Goal: Information Seeking & Learning: Learn about a topic

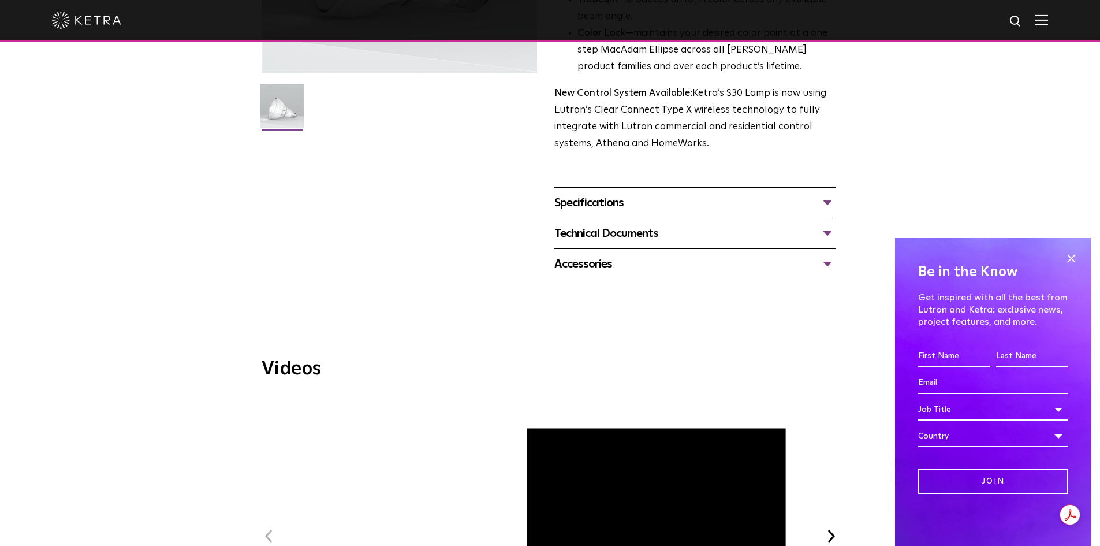
scroll to position [346, 0]
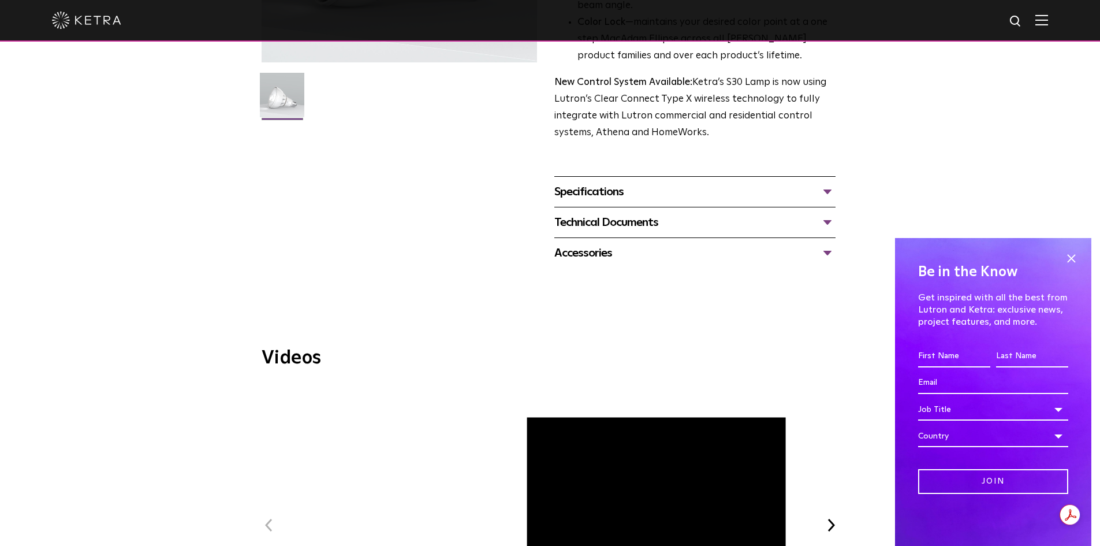
click at [545, 240] on div "Accessories Tall Snoot Short Snoot Hex Louver 10 Baffle" at bounding box center [694, 252] width 281 height 31
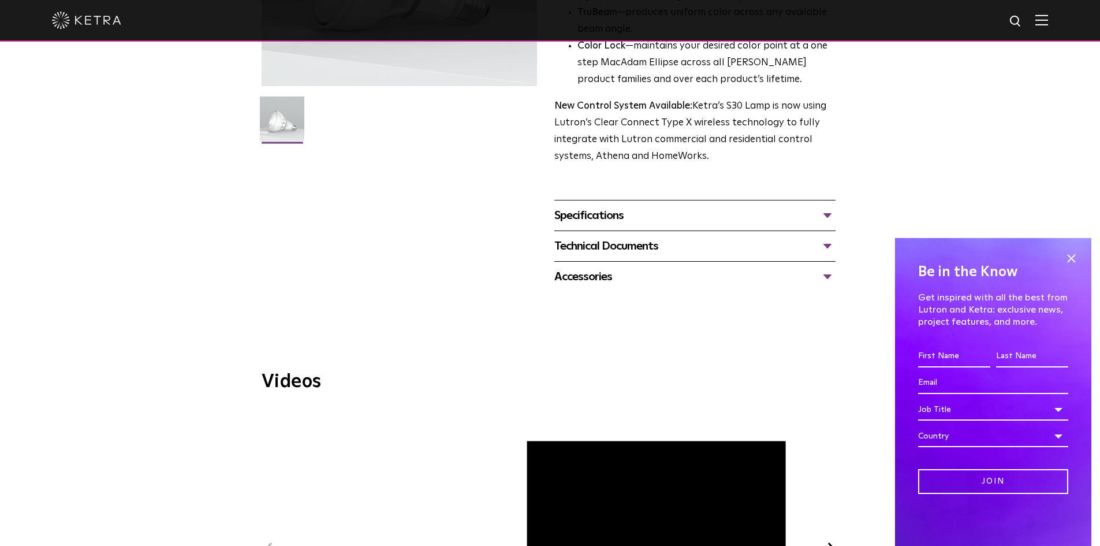
scroll to position [462, 0]
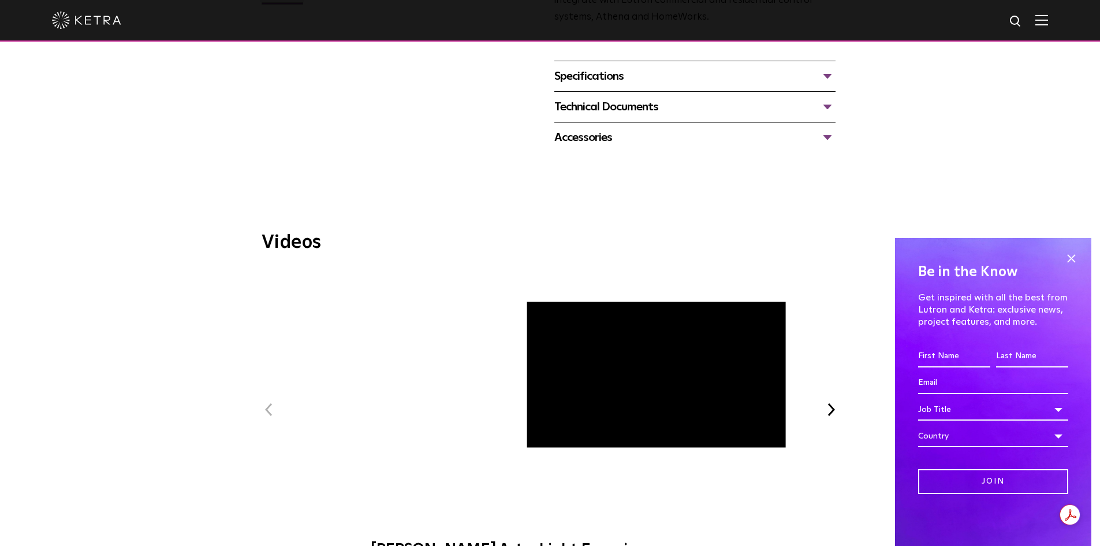
click at [387, 271] on div "Videos Previous Ketra Art + Light Experience Ketra Beauty + Light Experience WE…" at bounding box center [550, 400] width 577 height 334
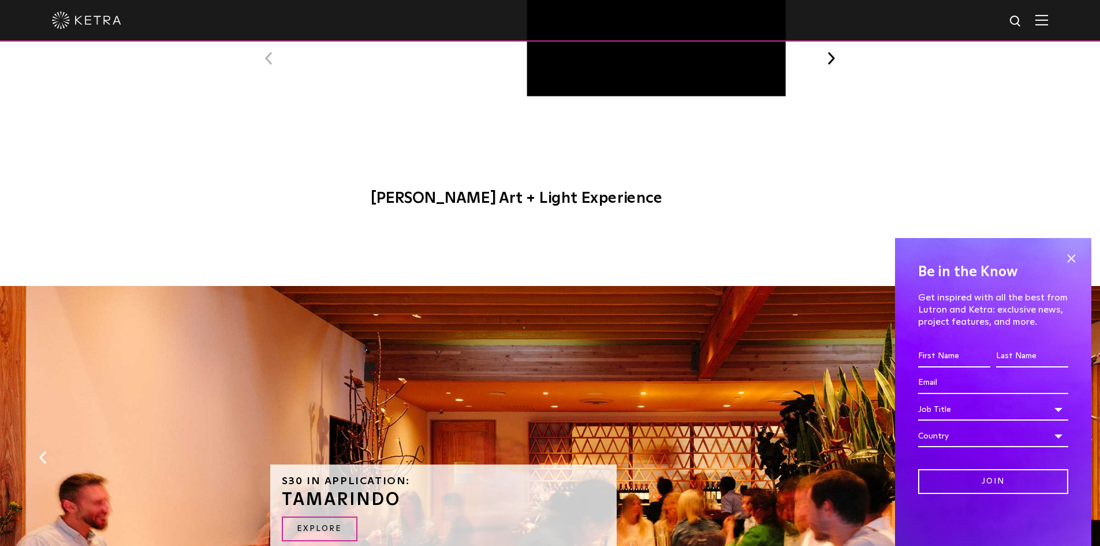
scroll to position [693, 0]
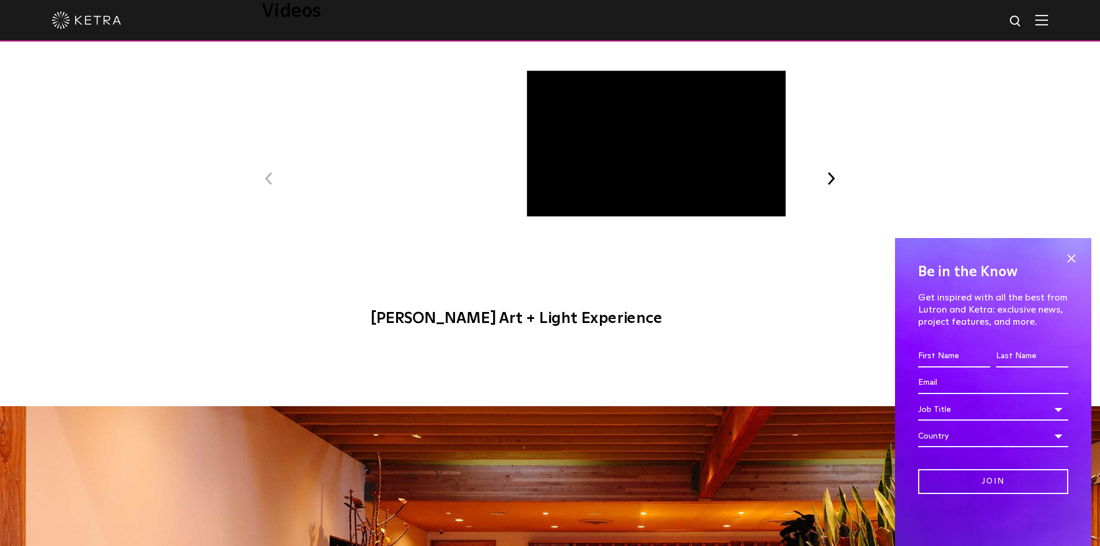
click at [545, 180] on div "Previous Ketra Art + Light Experience Ketra Beauty + Light Experience WELL Cert…" at bounding box center [550, 189] width 577 height 296
click at [545, 173] on button "Next" at bounding box center [831, 178] width 15 height 15
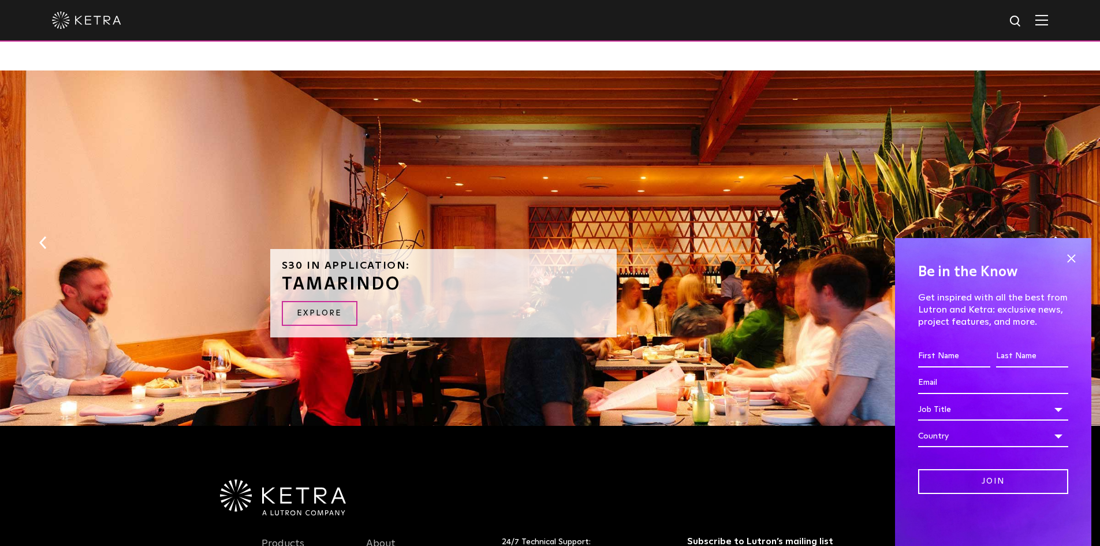
scroll to position [1097, 0]
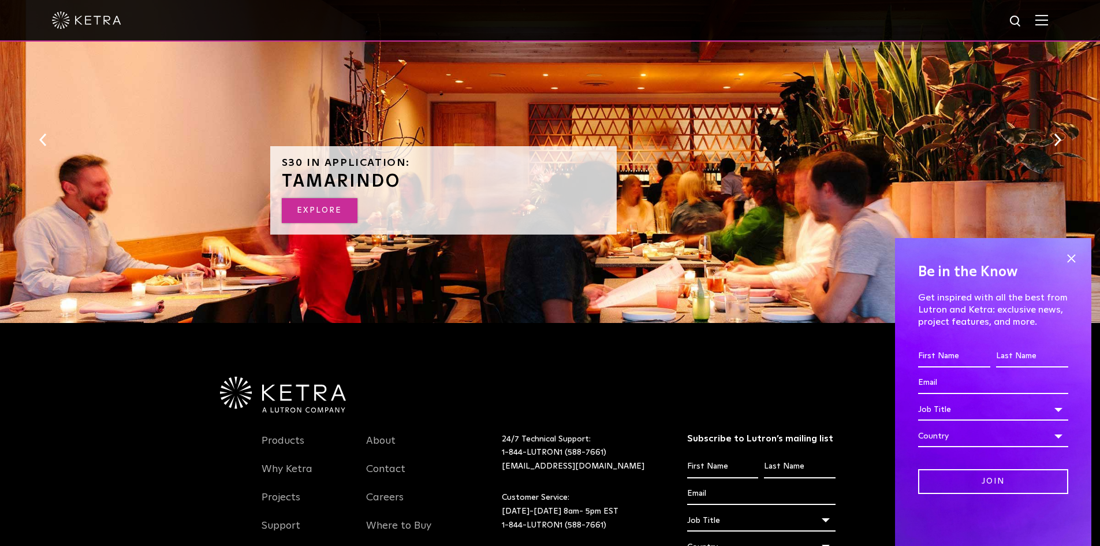
click at [320, 214] on link "EXPLORE" at bounding box center [320, 210] width 76 height 25
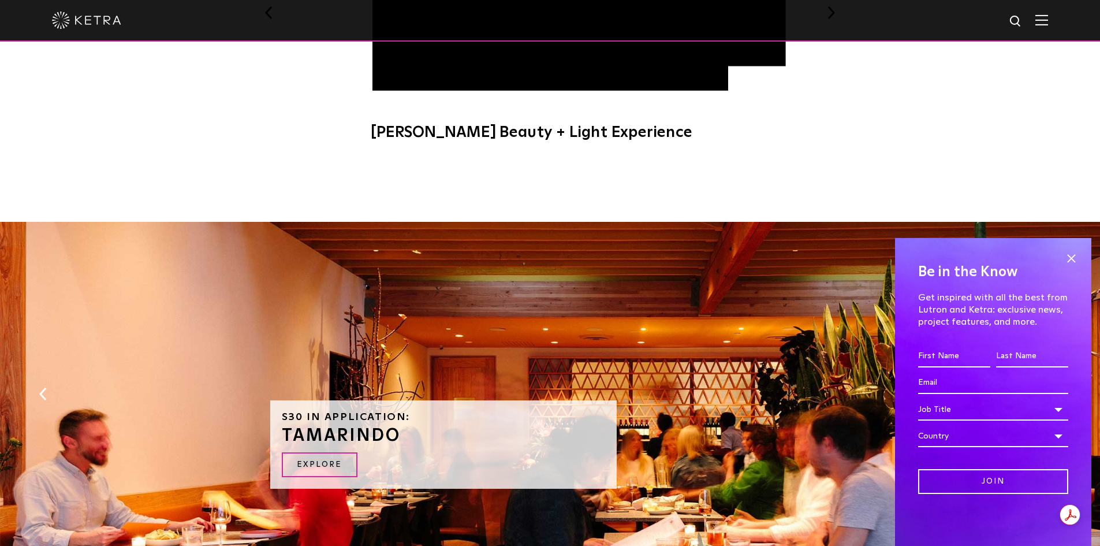
scroll to position [901, 0]
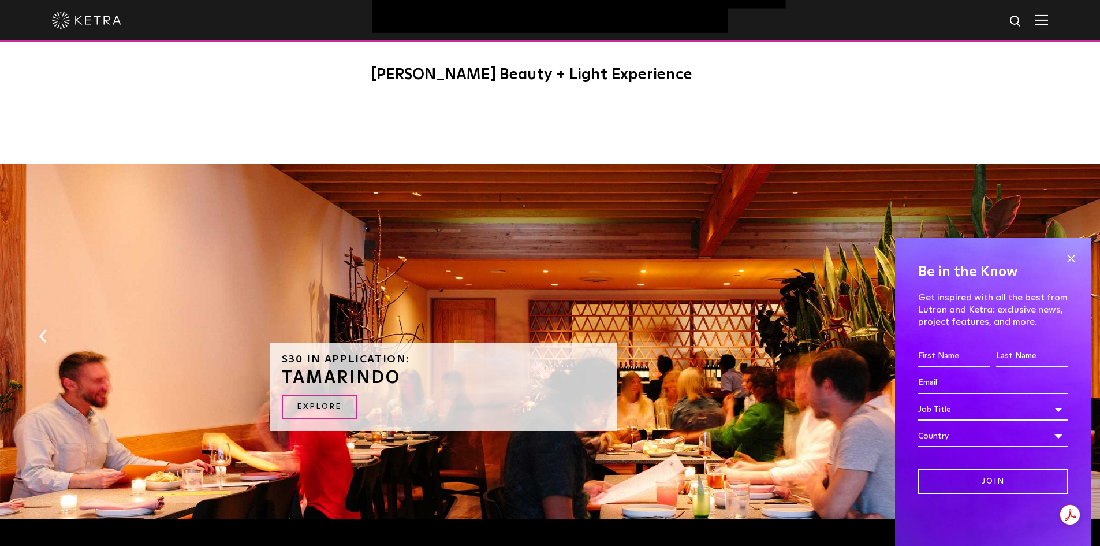
click at [40, 342] on button "Previous" at bounding box center [43, 336] width 12 height 15
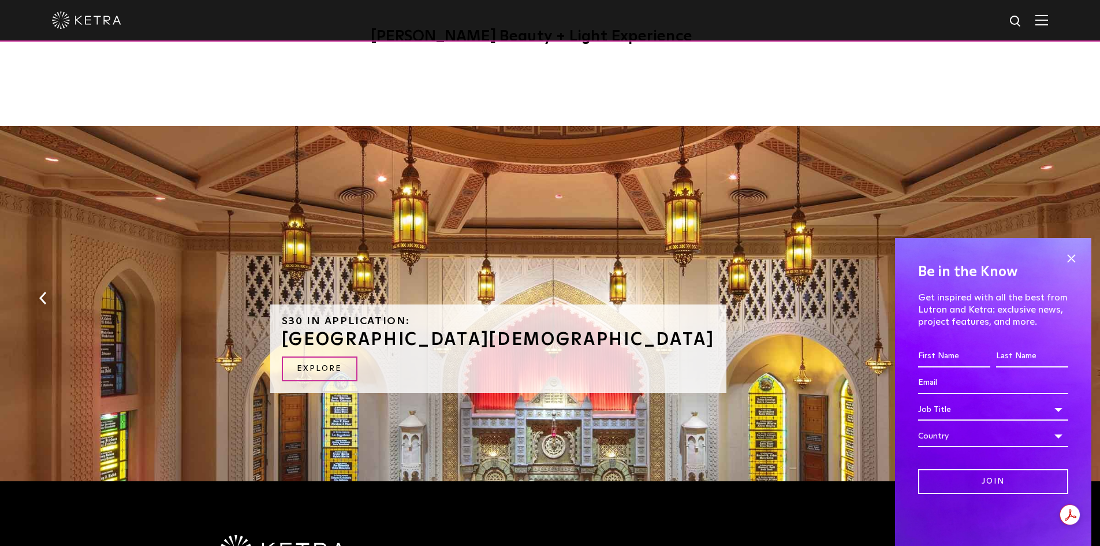
scroll to position [1016, 0]
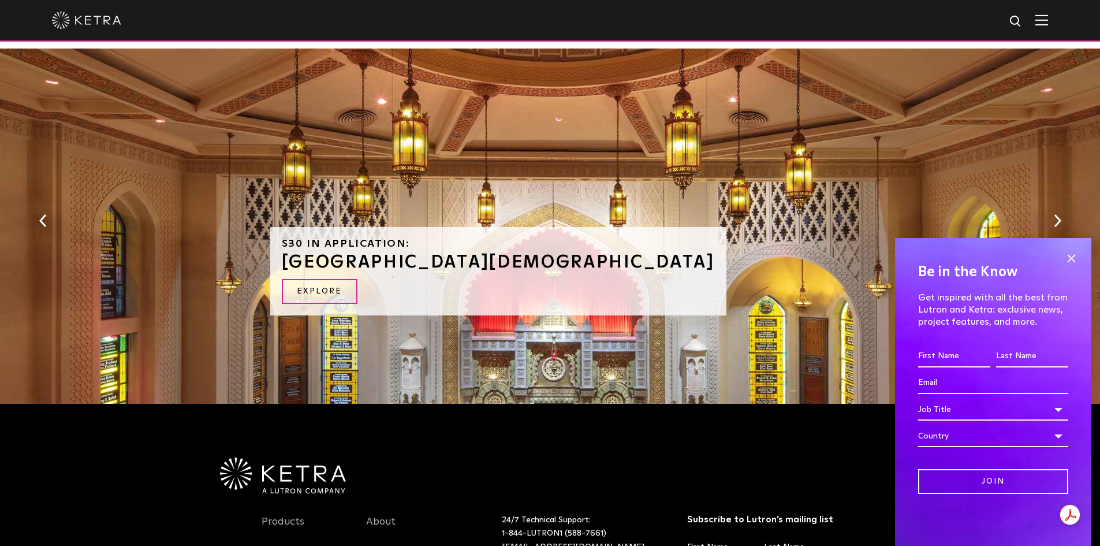
click at [43, 223] on button "Previous" at bounding box center [43, 220] width 12 height 15
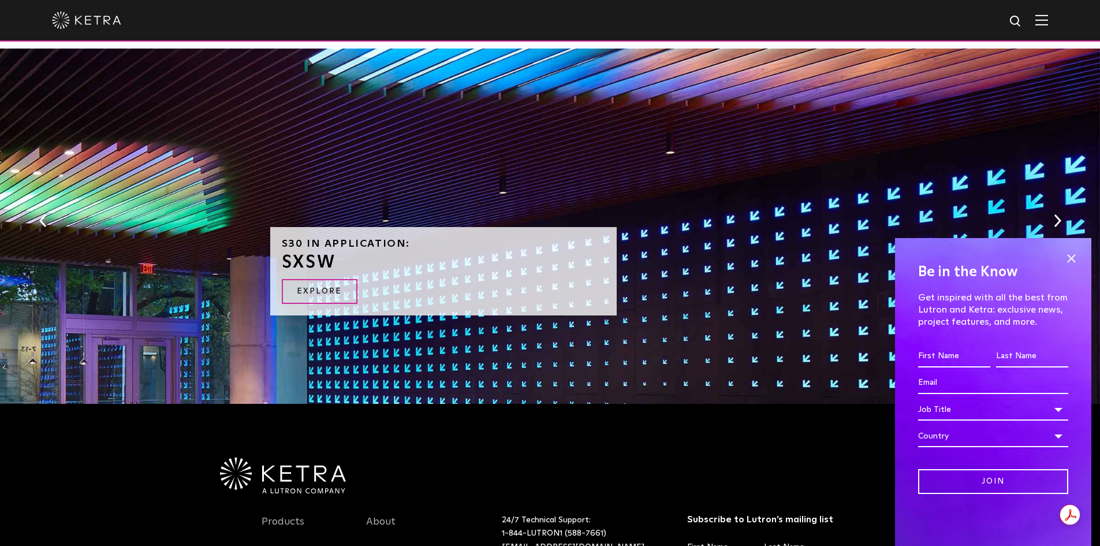
click at [43, 223] on button "Previous" at bounding box center [43, 220] width 12 height 15
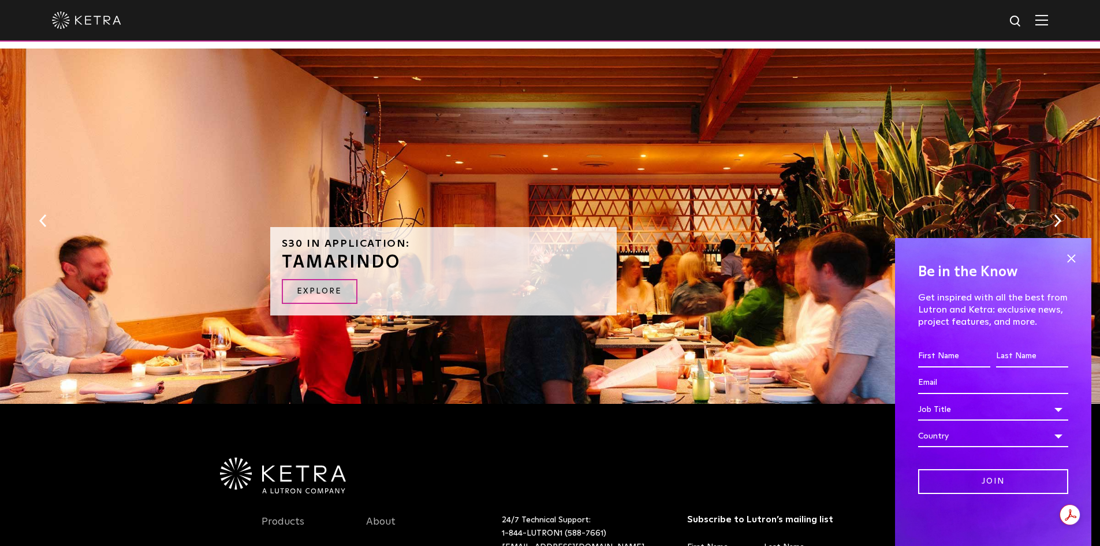
click at [40, 224] on button "Previous" at bounding box center [43, 220] width 12 height 15
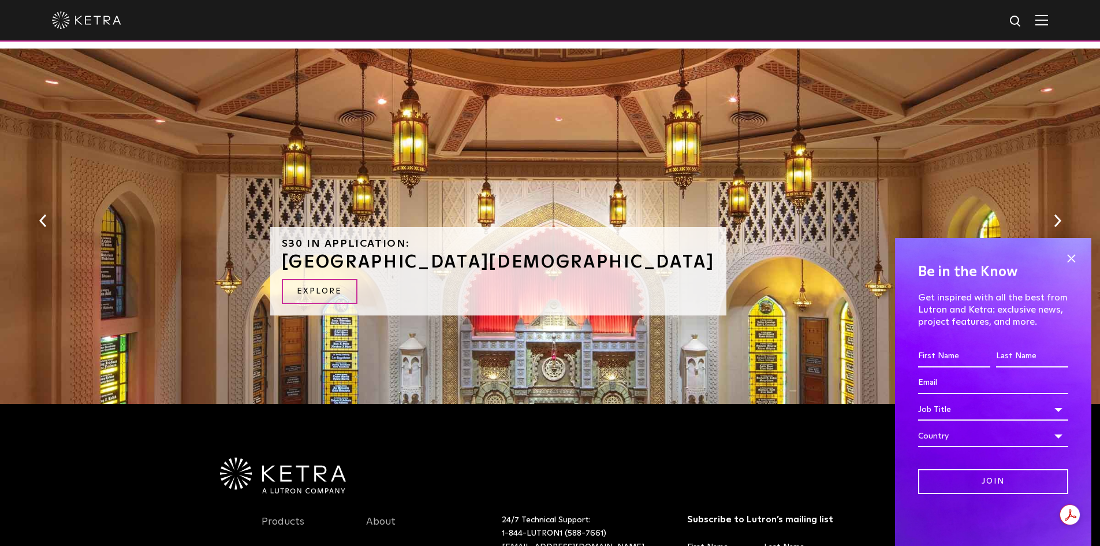
click at [40, 224] on button "Previous" at bounding box center [43, 220] width 12 height 15
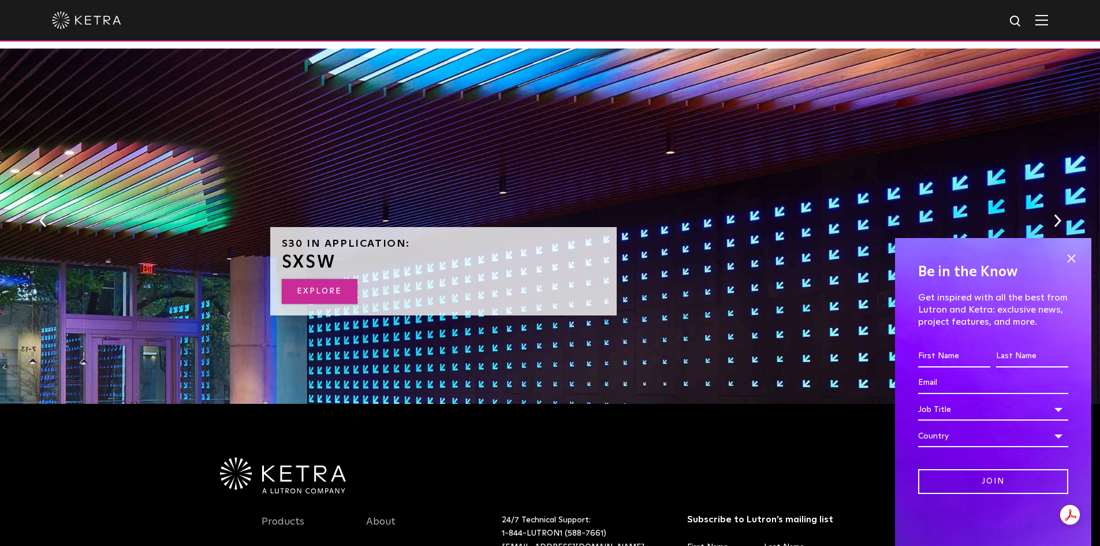
click at [299, 288] on link "EXPLORE" at bounding box center [320, 291] width 76 height 25
drag, startPoint x: 16, startPoint y: 236, endPoint x: 29, endPoint y: 216, distance: 23.9
click at [18, 233] on div "S30 in Application: SXSW EXPLORE" at bounding box center [550, 229] width 1100 height 361
click at [29, 216] on div "S30 in Application: SXSW EXPLORE" at bounding box center [550, 229] width 1100 height 361
click at [39, 225] on button "Previous" at bounding box center [43, 220] width 12 height 15
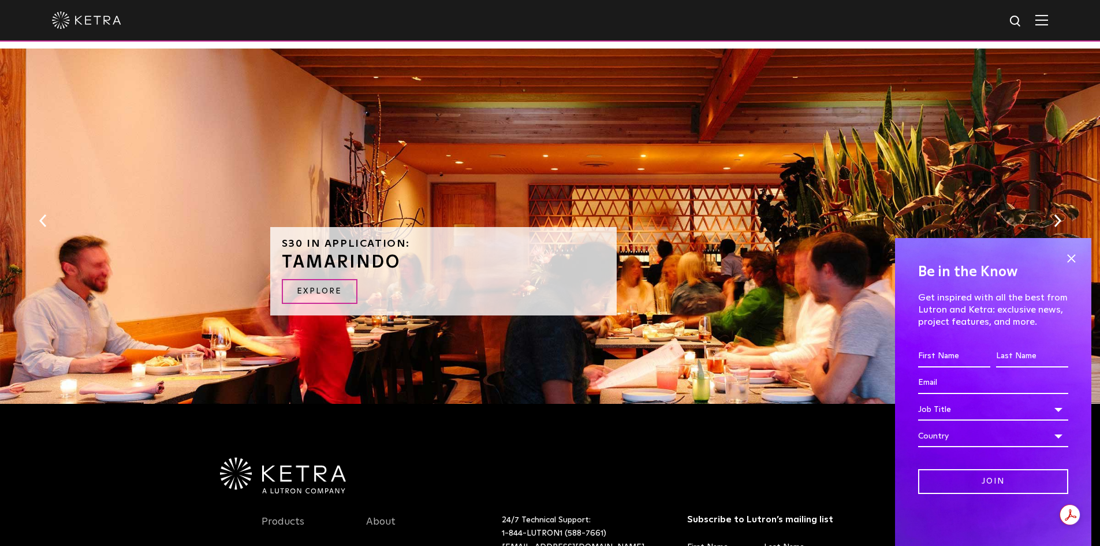
click at [39, 225] on button "Previous" at bounding box center [43, 220] width 12 height 15
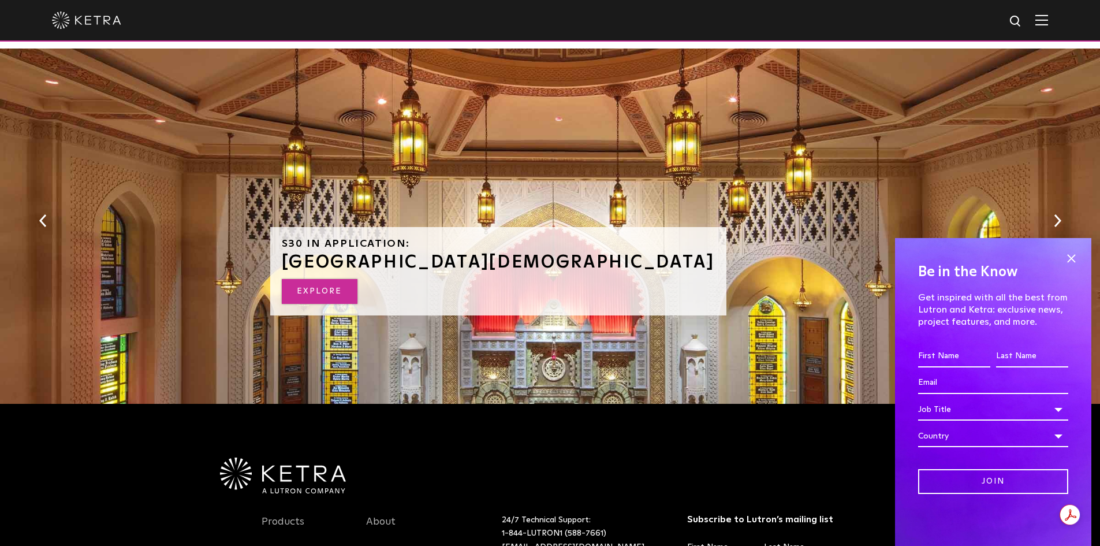
click at [324, 280] on link "Explore" at bounding box center [320, 291] width 76 height 25
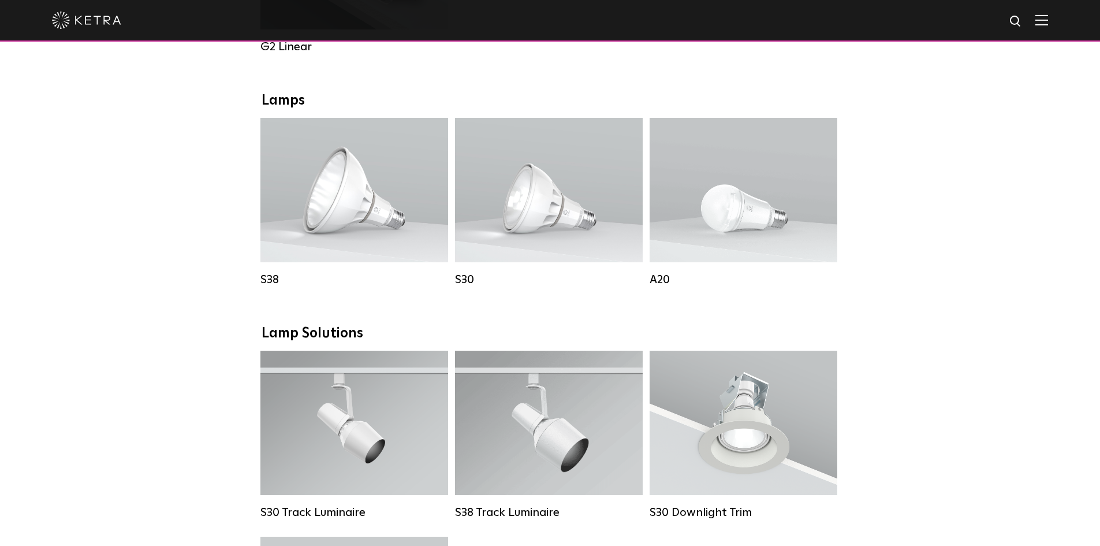
scroll to position [789, 0]
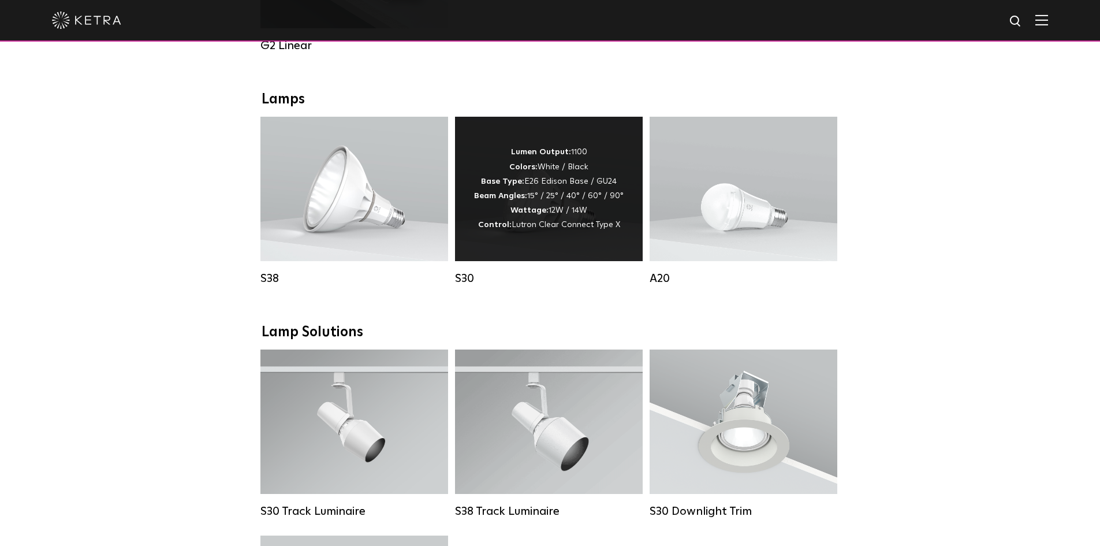
click at [566, 218] on div "Lumen Output: 1100 Colors: White / Black Base Type: E26 Edison Base / GU24 Beam…" at bounding box center [549, 188] width 150 height 87
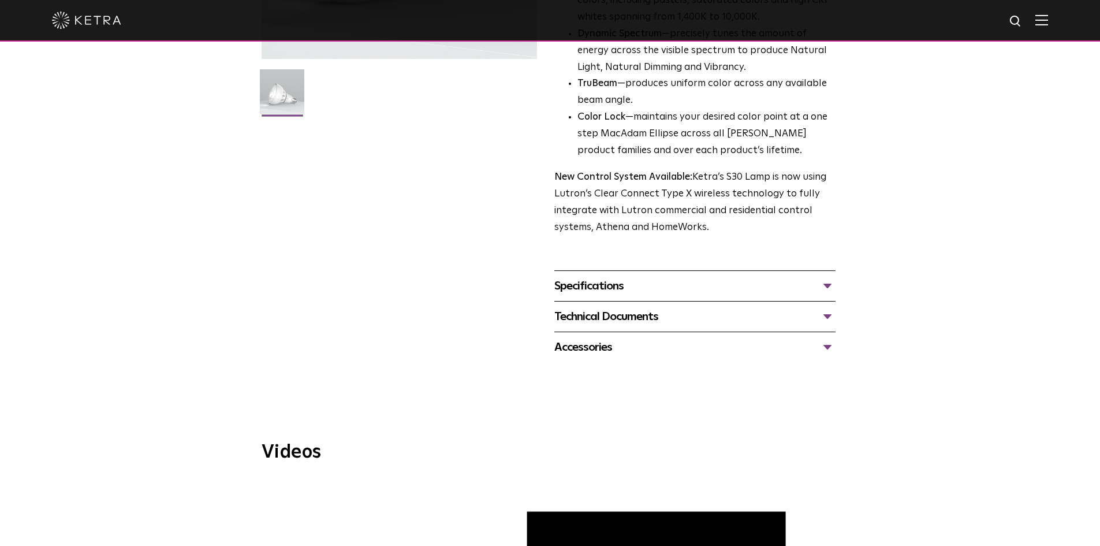
scroll to position [289, 0]
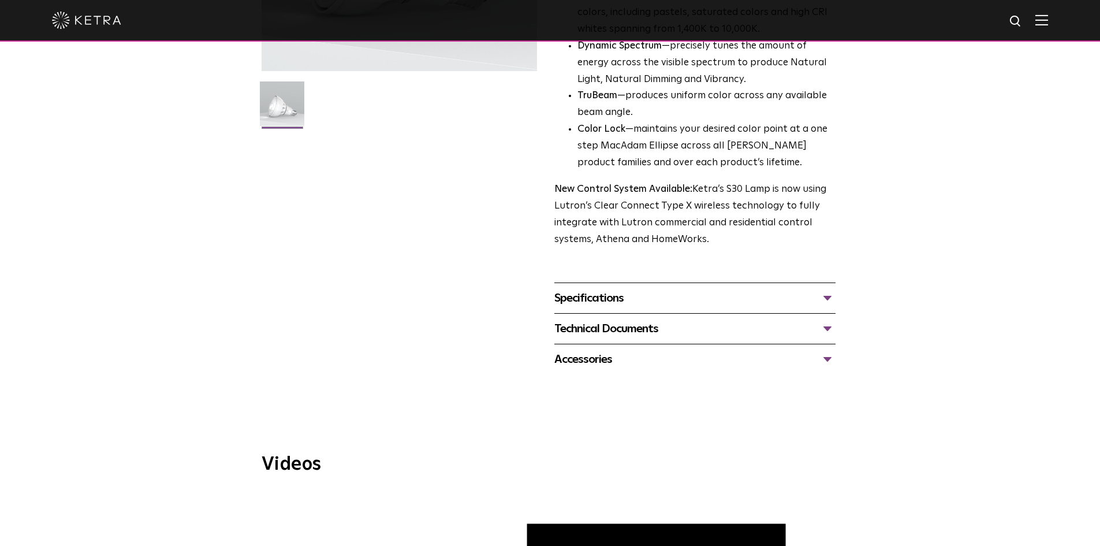
click at [682, 281] on span "S30 Lamp Availability: Commercial & Residential Ketra’s S30 lamp is an all-enco…" at bounding box center [694, 85] width 281 height 579
click at [691, 291] on div "Specifications" at bounding box center [694, 298] width 281 height 18
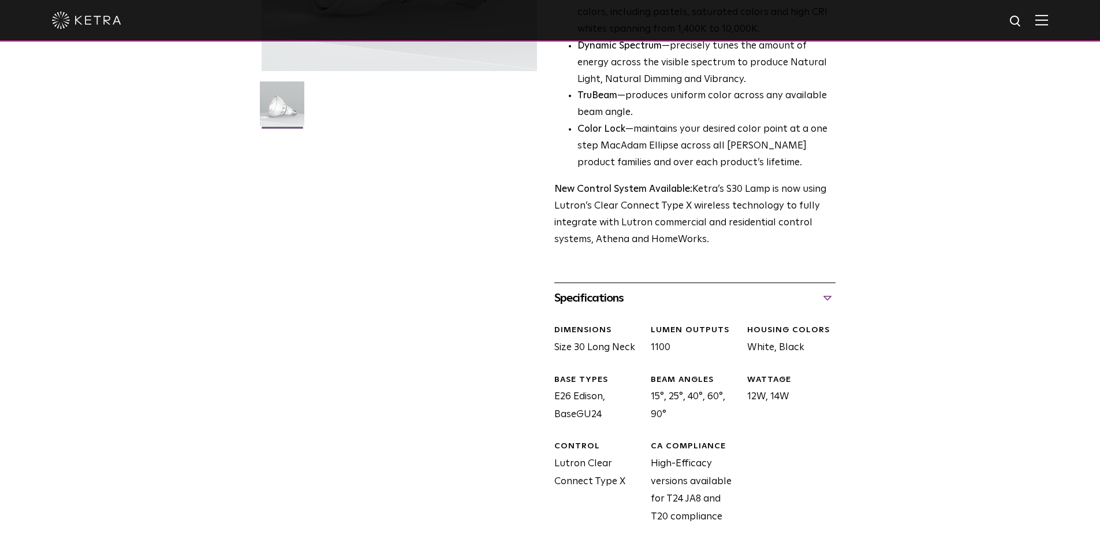
click at [690, 285] on div "Specifications DIMENSIONS Size 30 Long Neck LUMEN OUTPUTS 1100 HOUSING COLORS W…" at bounding box center [694, 418] width 281 height 272
click at [698, 294] on div "Specifications" at bounding box center [694, 298] width 281 height 18
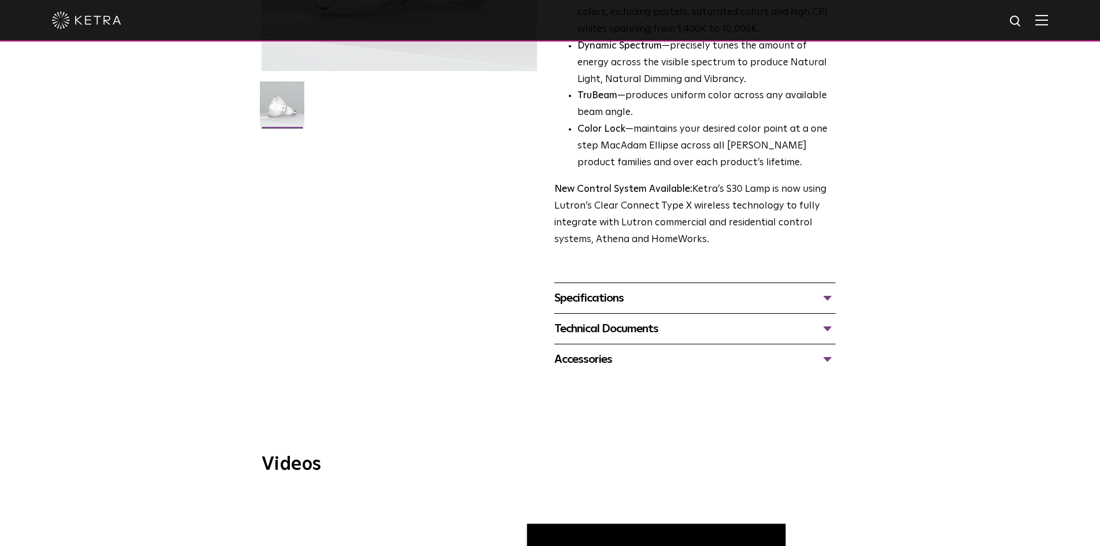
click at [618, 288] on div "Specifications DIMENSIONS Size 30 Long Neck LUMEN OUTPUTS 1100 HOUSING COLORS W…" at bounding box center [694, 297] width 281 height 31
click at [601, 291] on div "Specifications" at bounding box center [694, 298] width 281 height 18
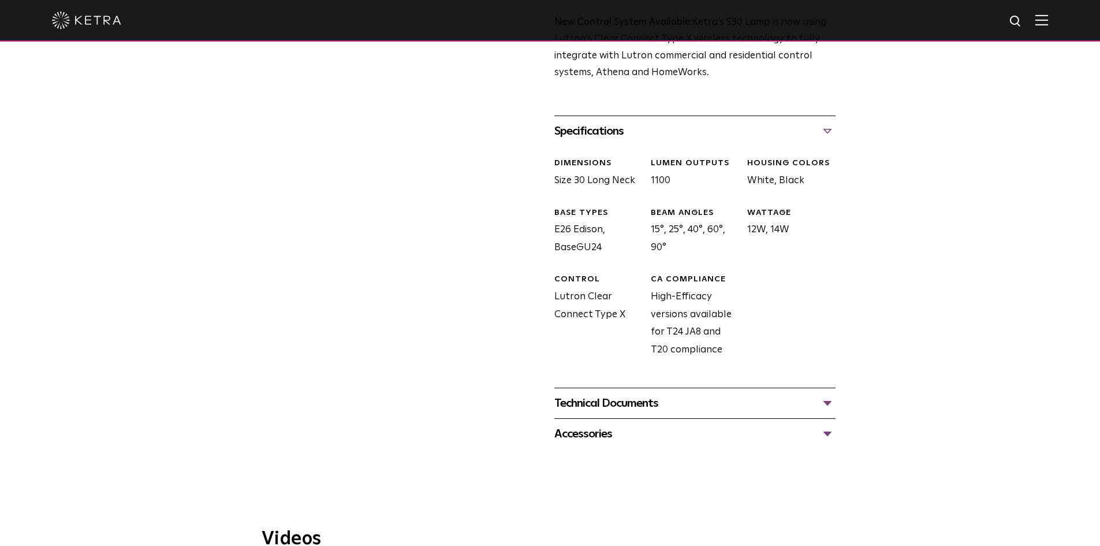
scroll to position [462, 0]
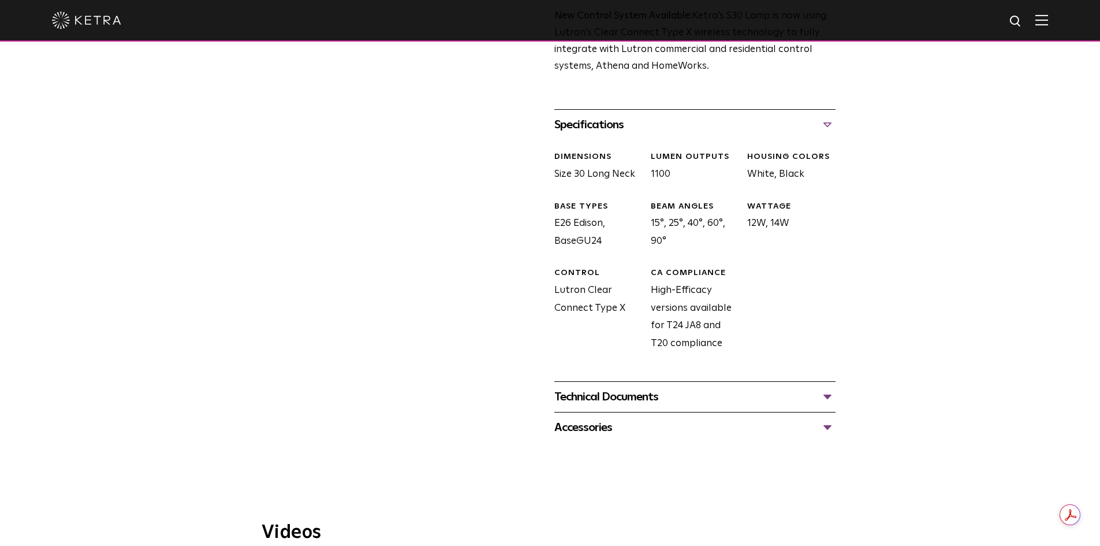
click at [659, 401] on div "Technical Documents" at bounding box center [694, 396] width 281 height 18
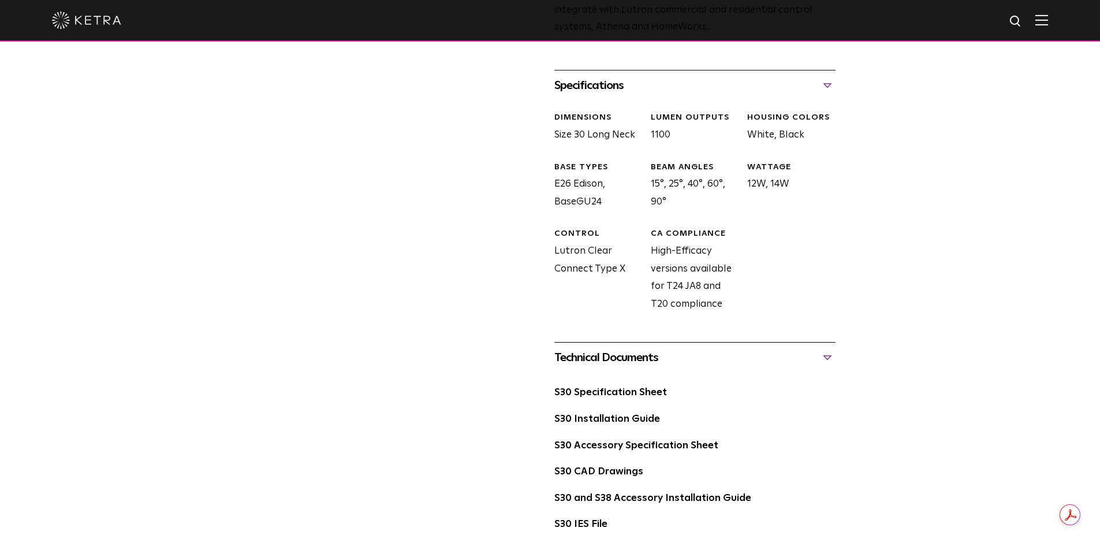
scroll to position [577, 0]
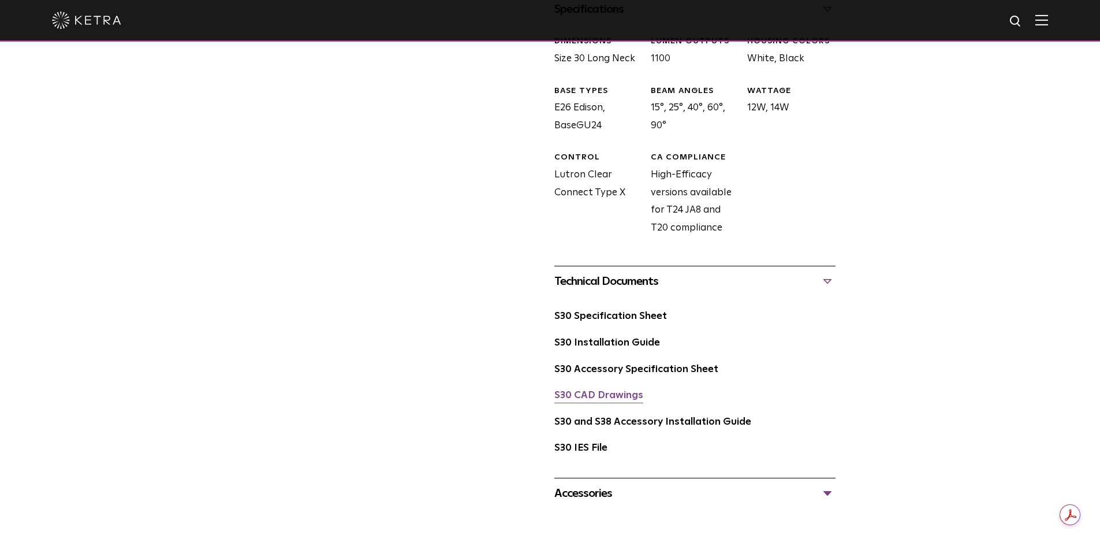
click at [603, 394] on link "S30 CAD Drawings" at bounding box center [598, 395] width 89 height 10
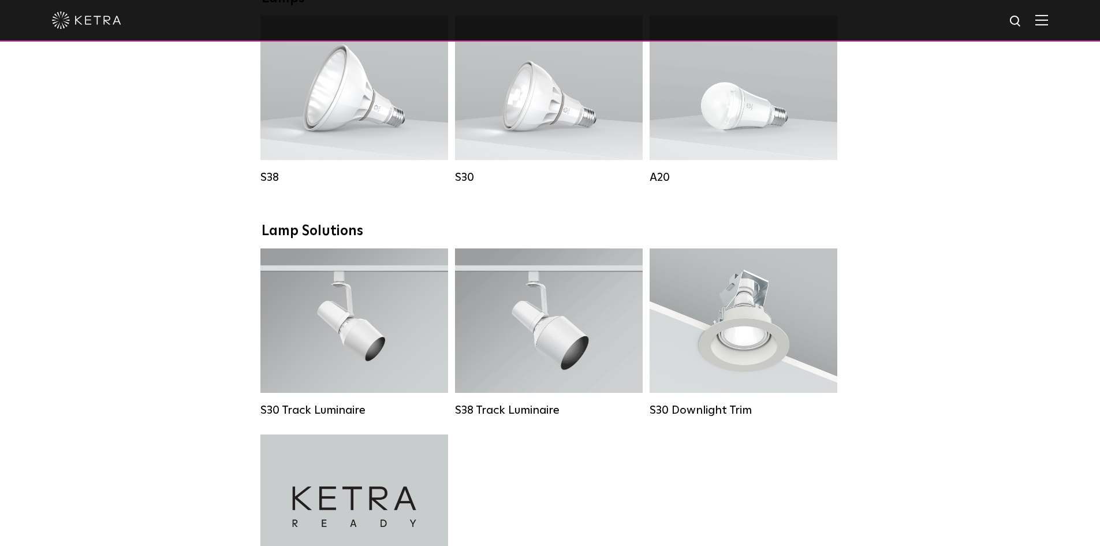
scroll to position [817, 0]
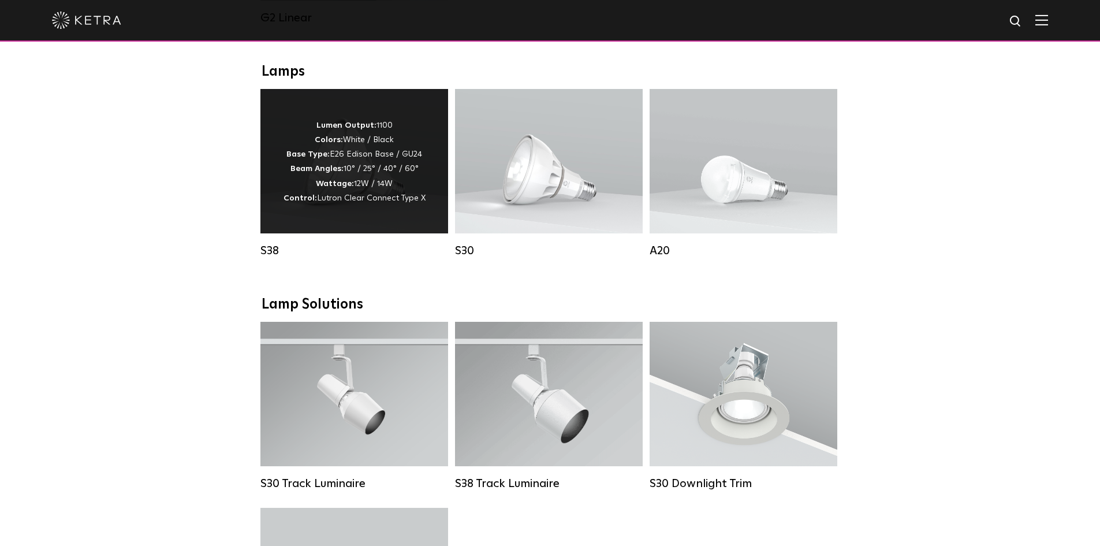
click at [319, 188] on strong "Wattage:" at bounding box center [335, 184] width 38 height 8
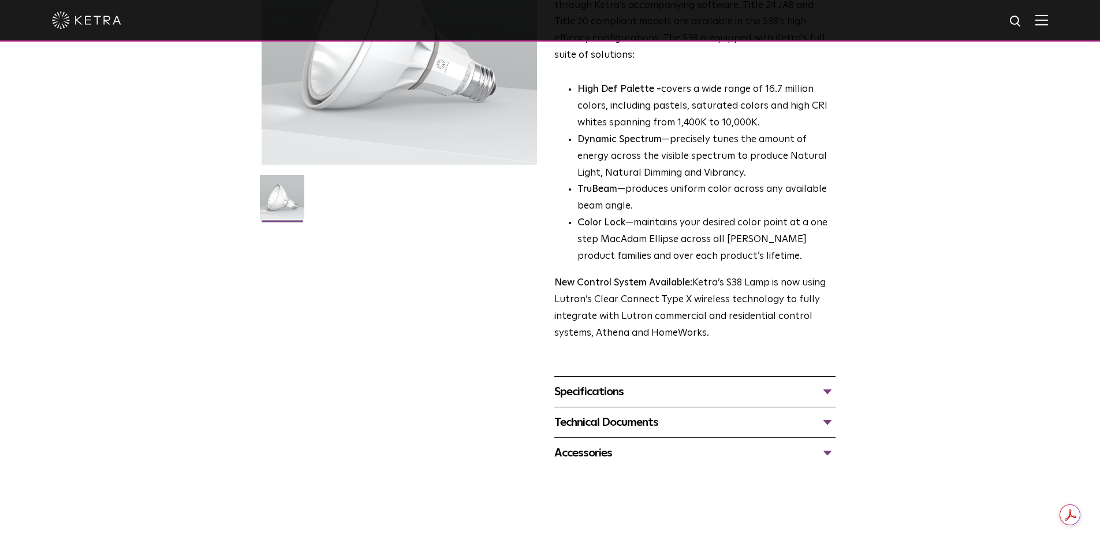
scroll to position [404, 0]
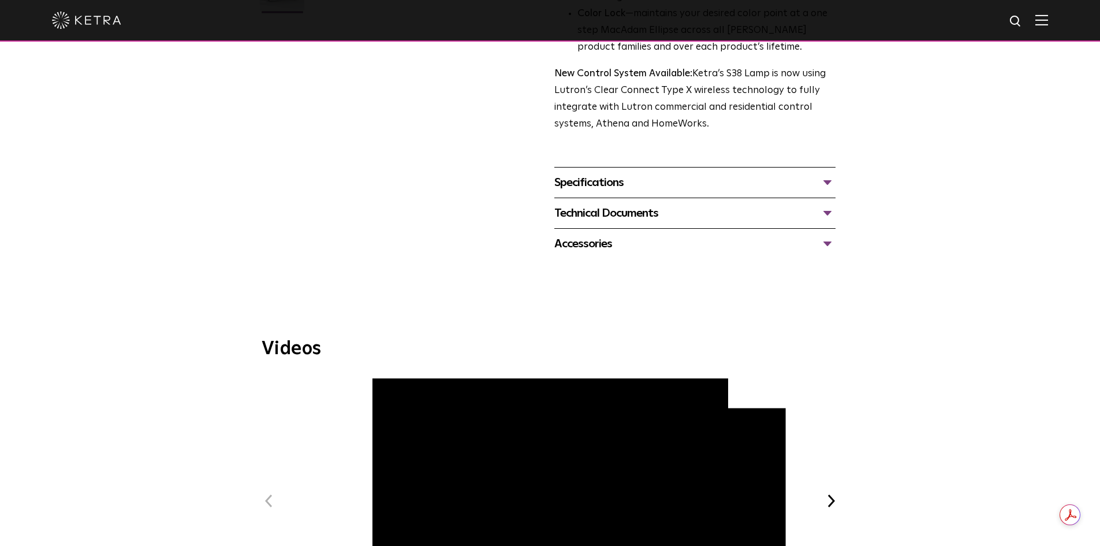
click at [632, 245] on div "Accessories" at bounding box center [694, 243] width 281 height 18
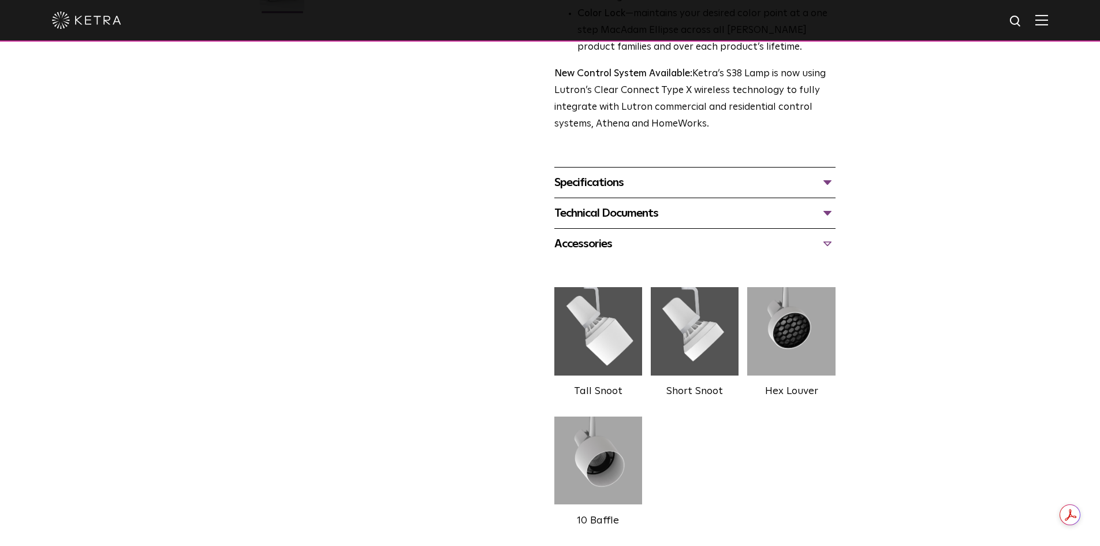
click at [602, 177] on div "Specifications" at bounding box center [694, 182] width 281 height 18
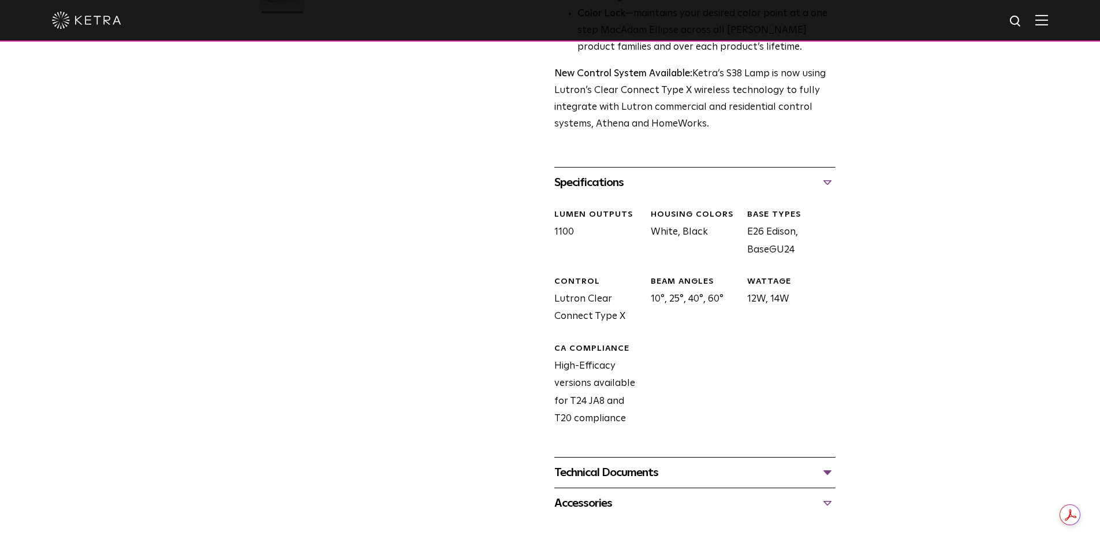
click at [618, 472] on div "Technical Documents" at bounding box center [694, 472] width 281 height 18
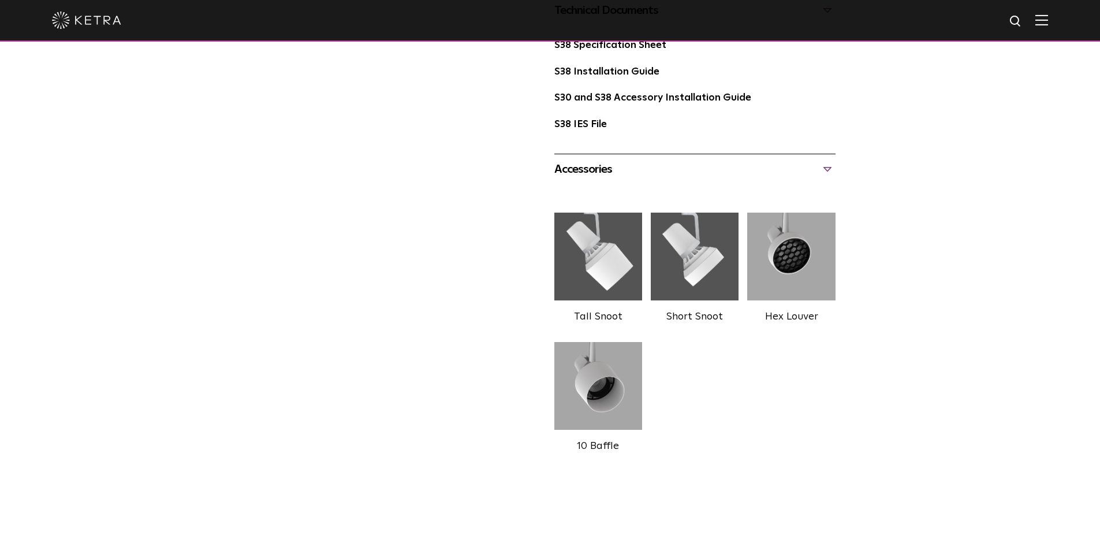
scroll to position [577, 0]
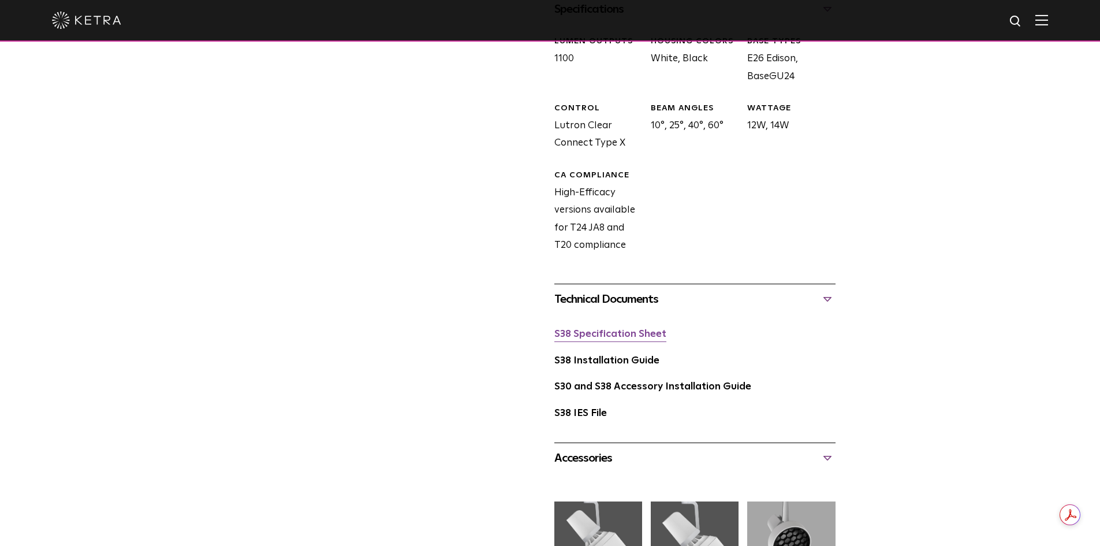
click at [617, 334] on link "S38 Specification Sheet" at bounding box center [610, 334] width 112 height 10
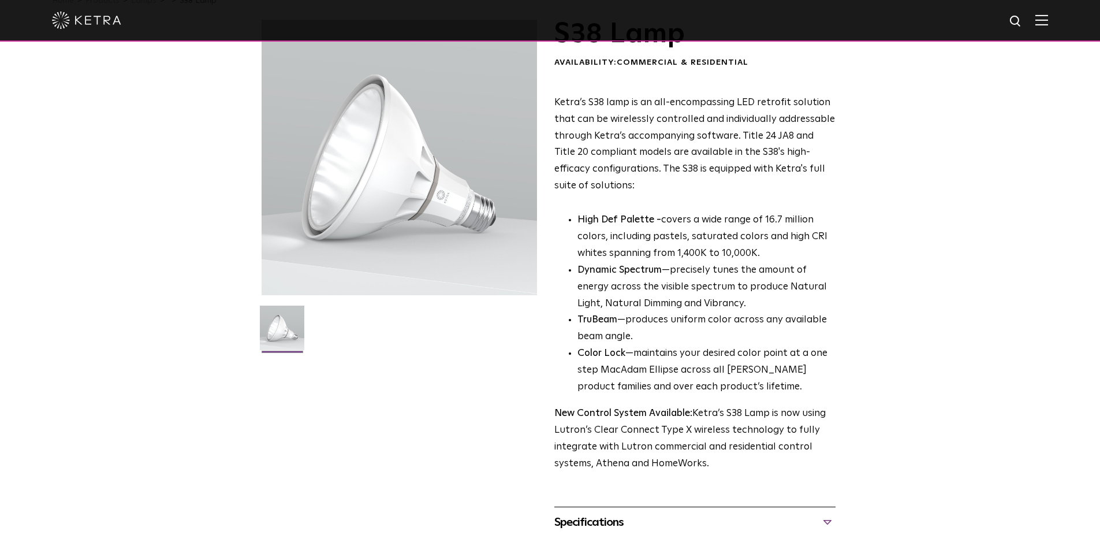
scroll to position [0, 0]
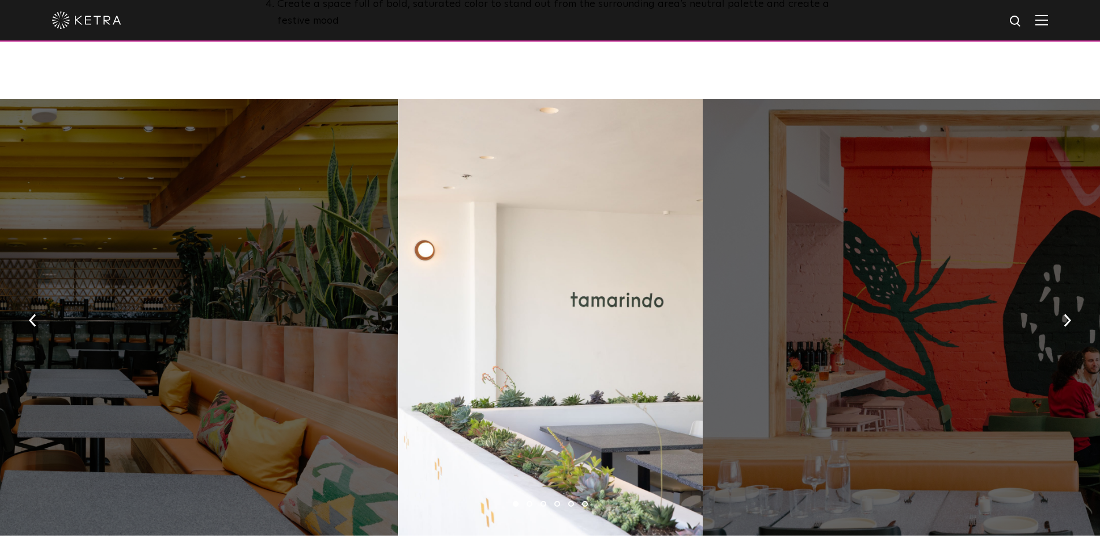
scroll to position [1213, 0]
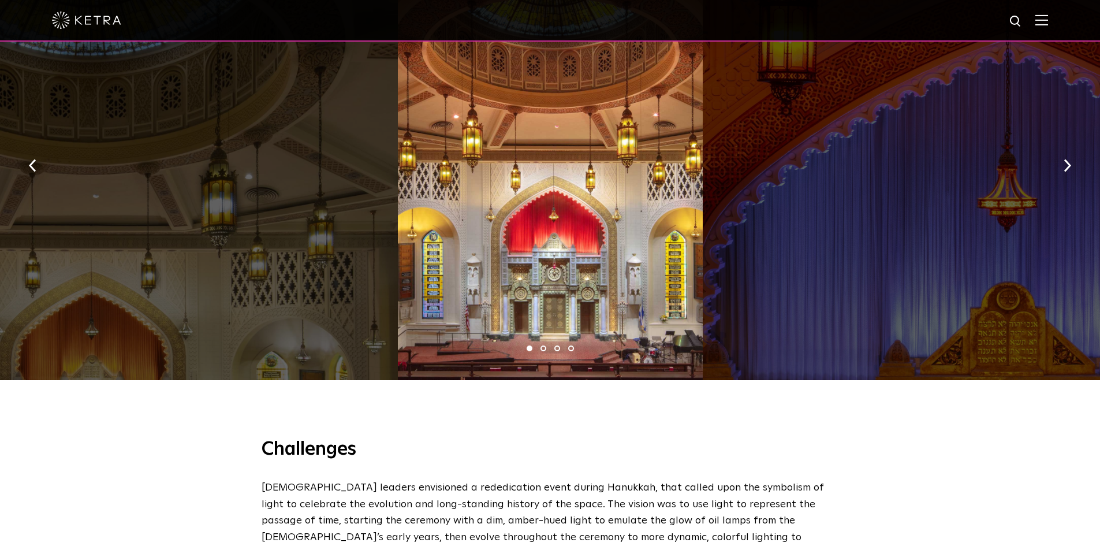
scroll to position [982, 0]
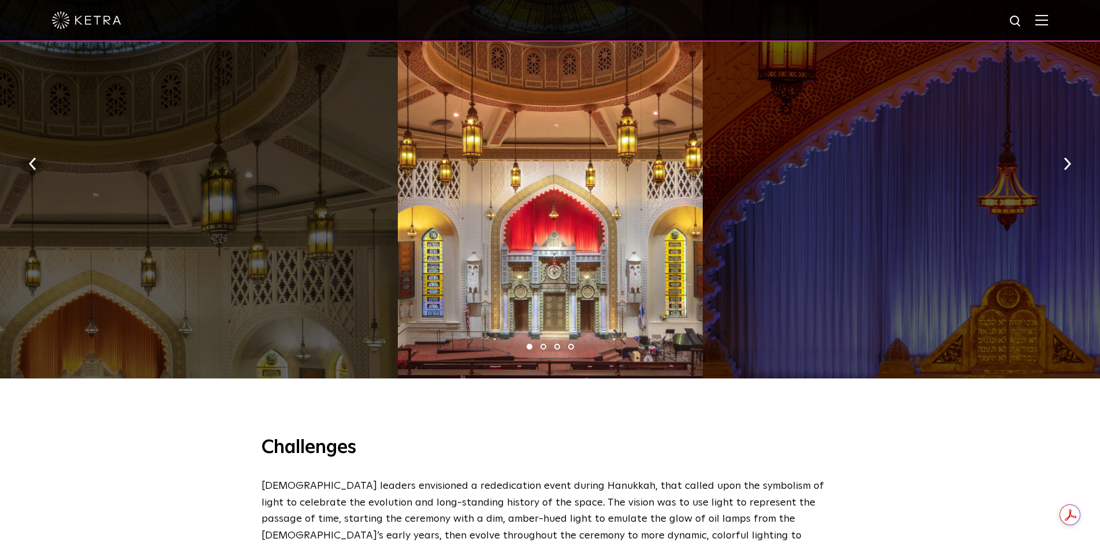
click at [543, 344] on li "2" at bounding box center [543, 347] width 6 height 6
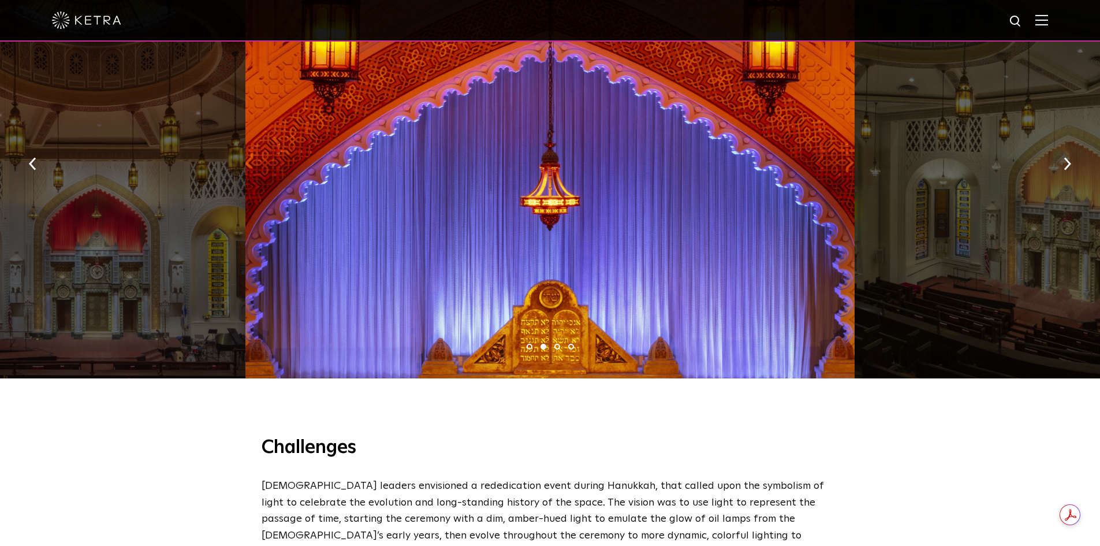
click at [547, 338] on ul "1 2 3 4" at bounding box center [550, 346] width 1100 height 17
click at [560, 338] on ul "1 2 3 4" at bounding box center [550, 346] width 1100 height 17
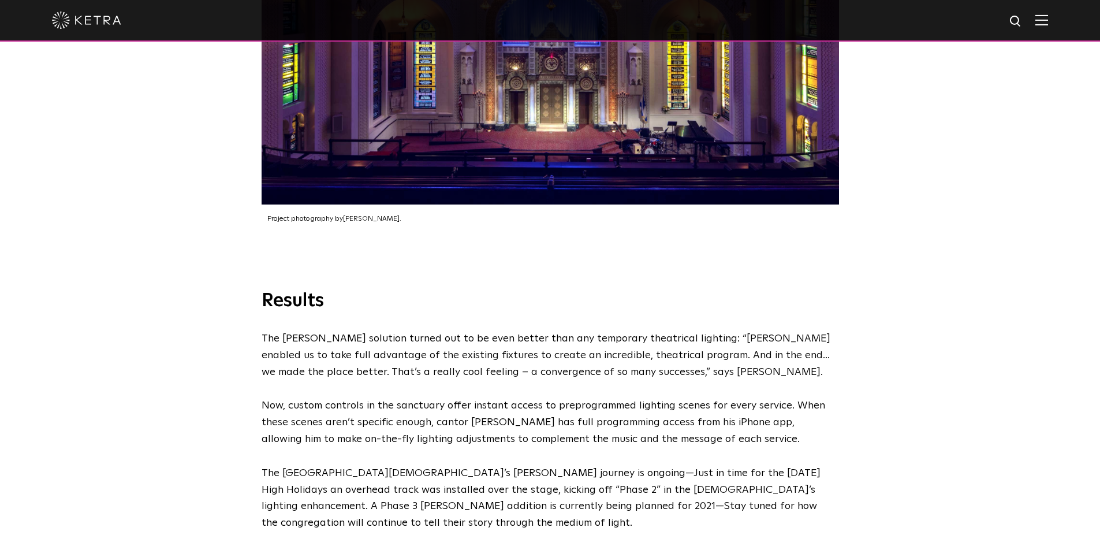
scroll to position [0, 0]
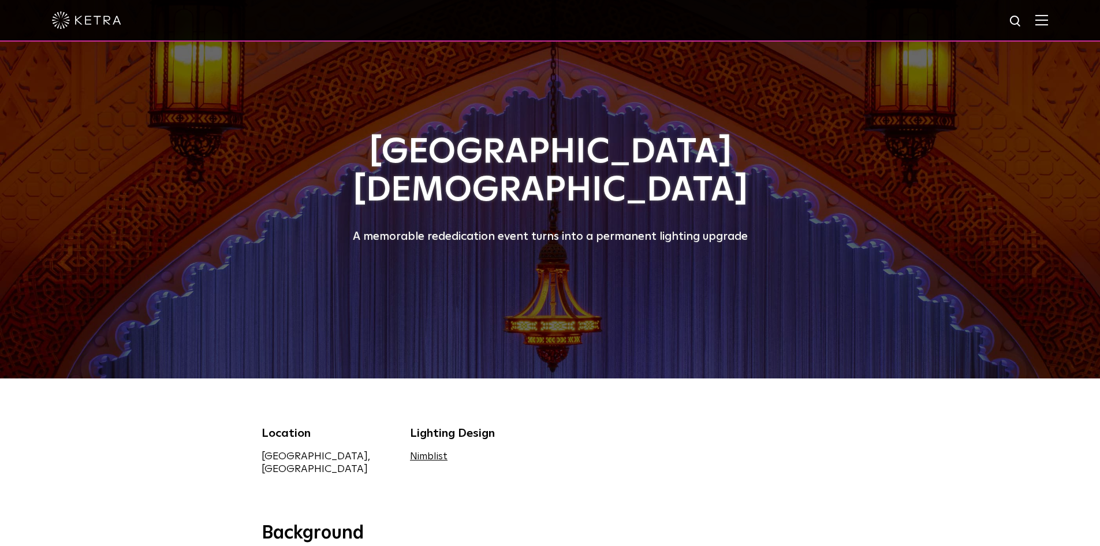
drag, startPoint x: 338, startPoint y: 385, endPoint x: 342, endPoint y: 37, distance: 348.2
click at [96, 21] on img at bounding box center [86, 20] width 69 height 17
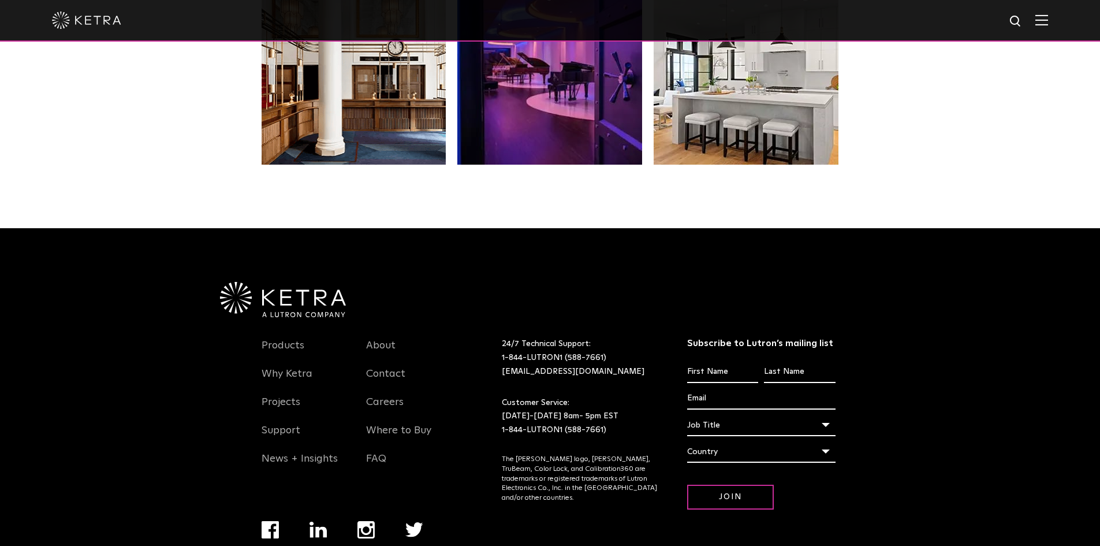
scroll to position [2429, 0]
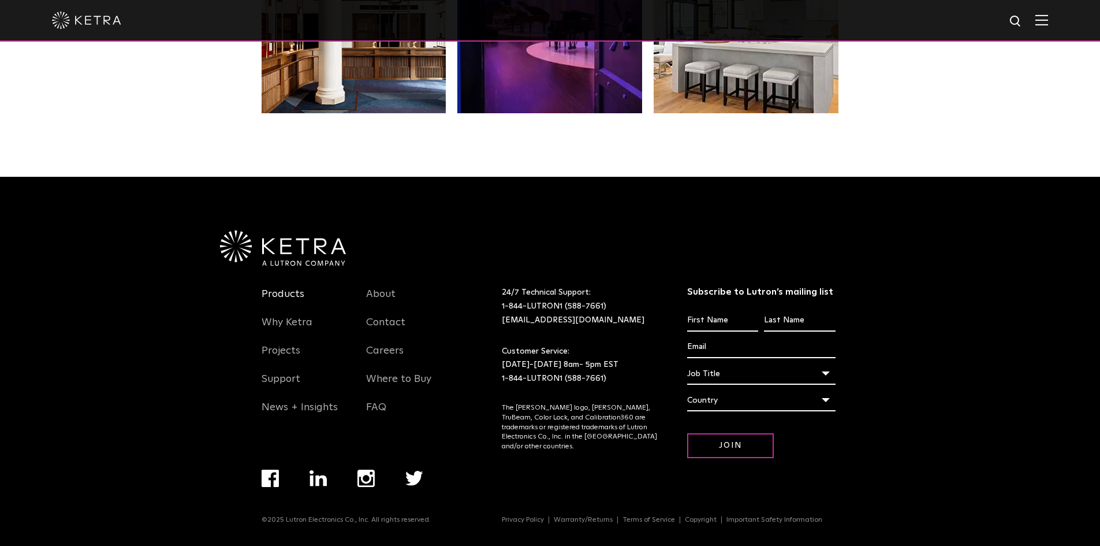
click at [292, 292] on link "Products" at bounding box center [283, 301] width 43 height 27
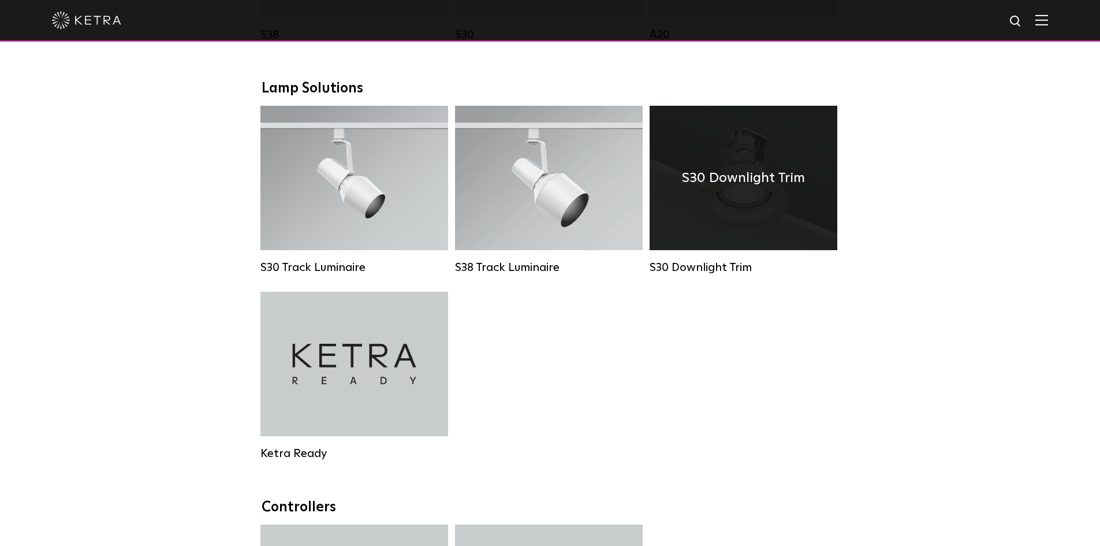
scroll to position [866, 0]
